Goal: Go to known website: Access a specific website the user already knows

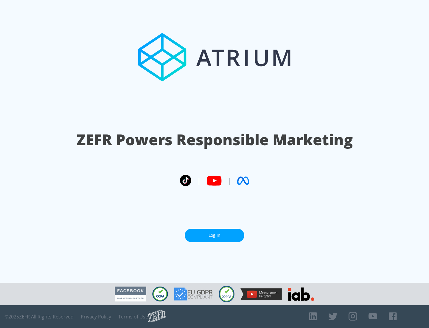
click at [215, 235] on link "Log In" at bounding box center [215, 235] width 60 height 13
